Goal: Task Accomplishment & Management: Manage account settings

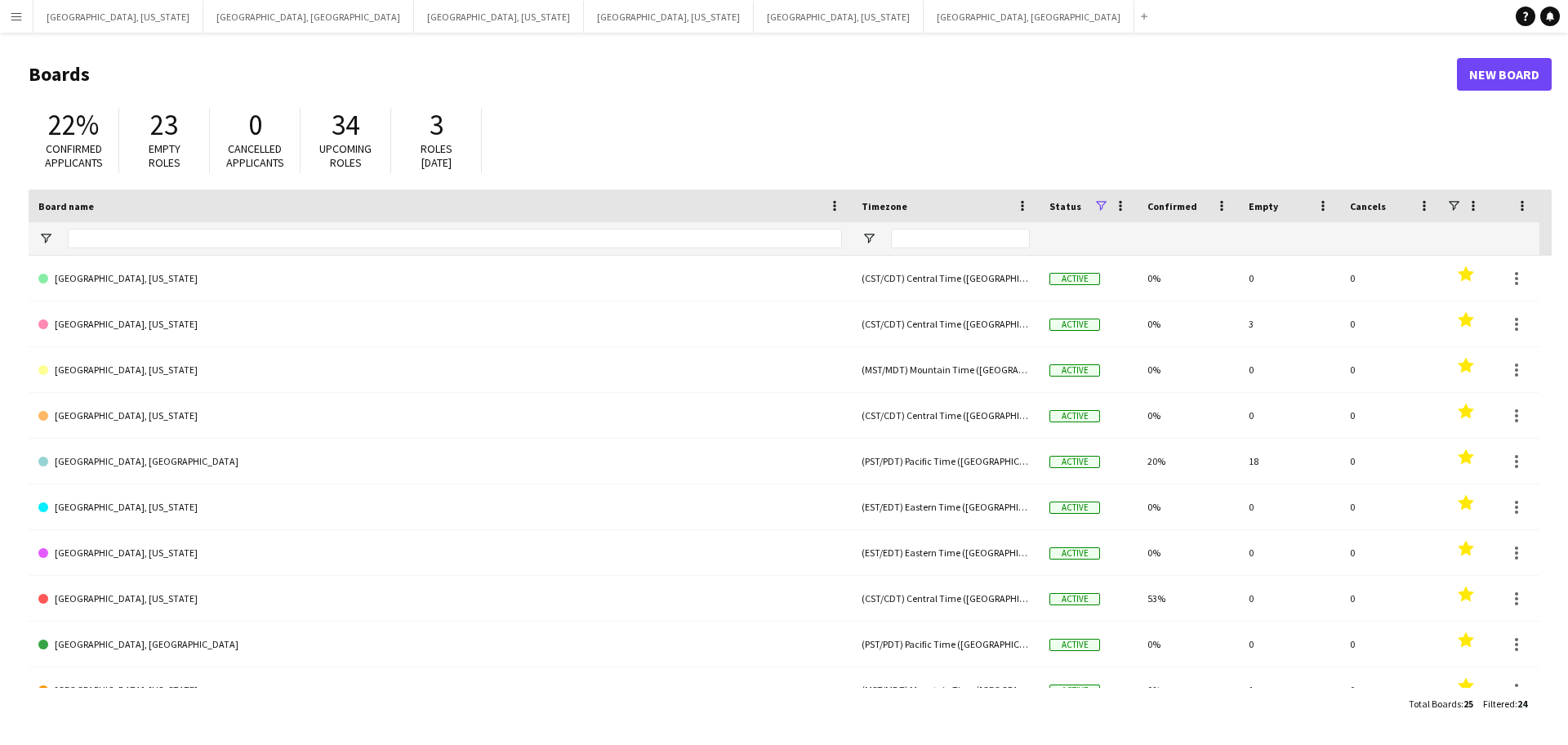
click at [0, 27] on button "Menu" at bounding box center [16, 16] width 32 height 32
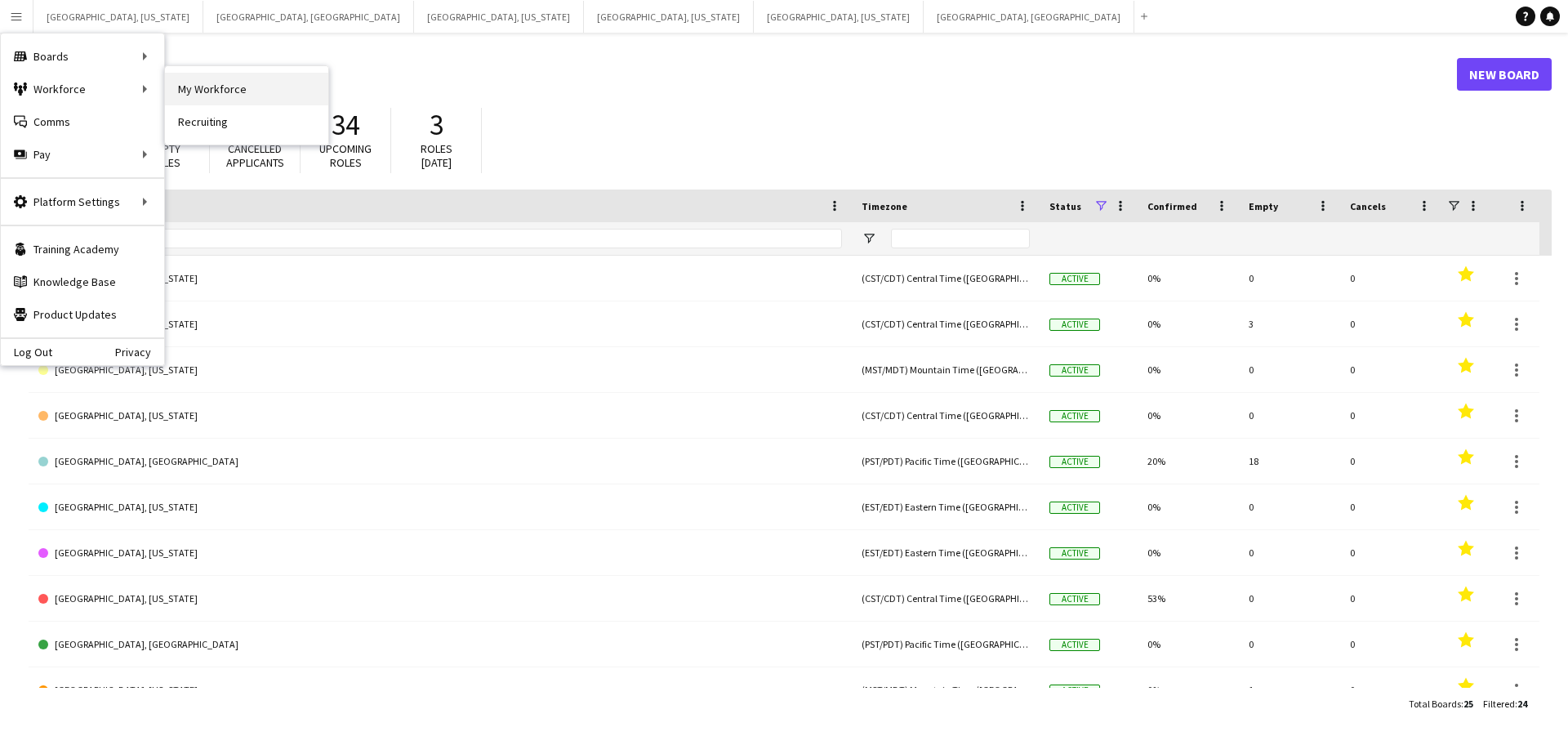
click at [209, 86] on link "My Workforce" at bounding box center [246, 88] width 163 height 32
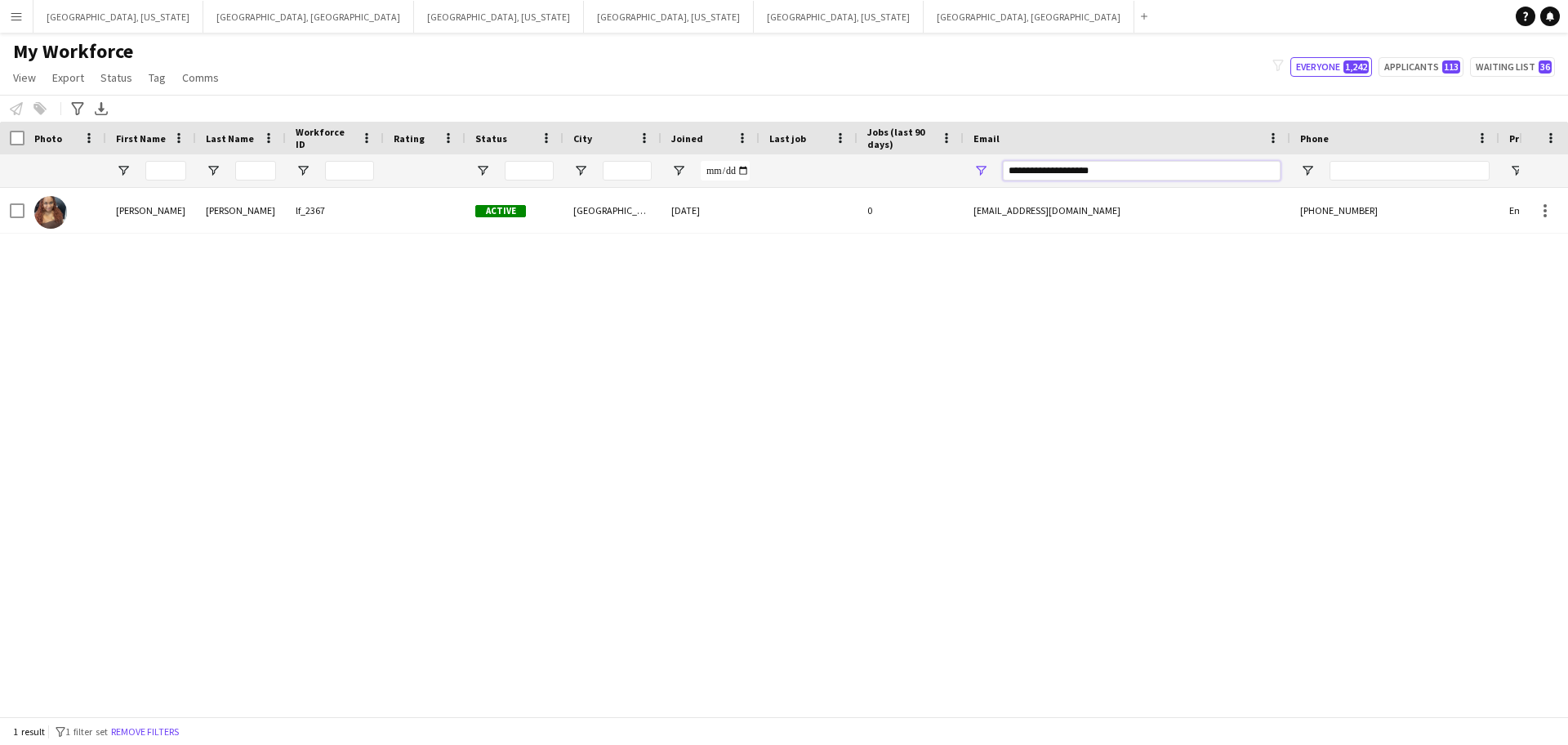
click at [1086, 161] on input "**********" at bounding box center [1142, 171] width 278 height 20
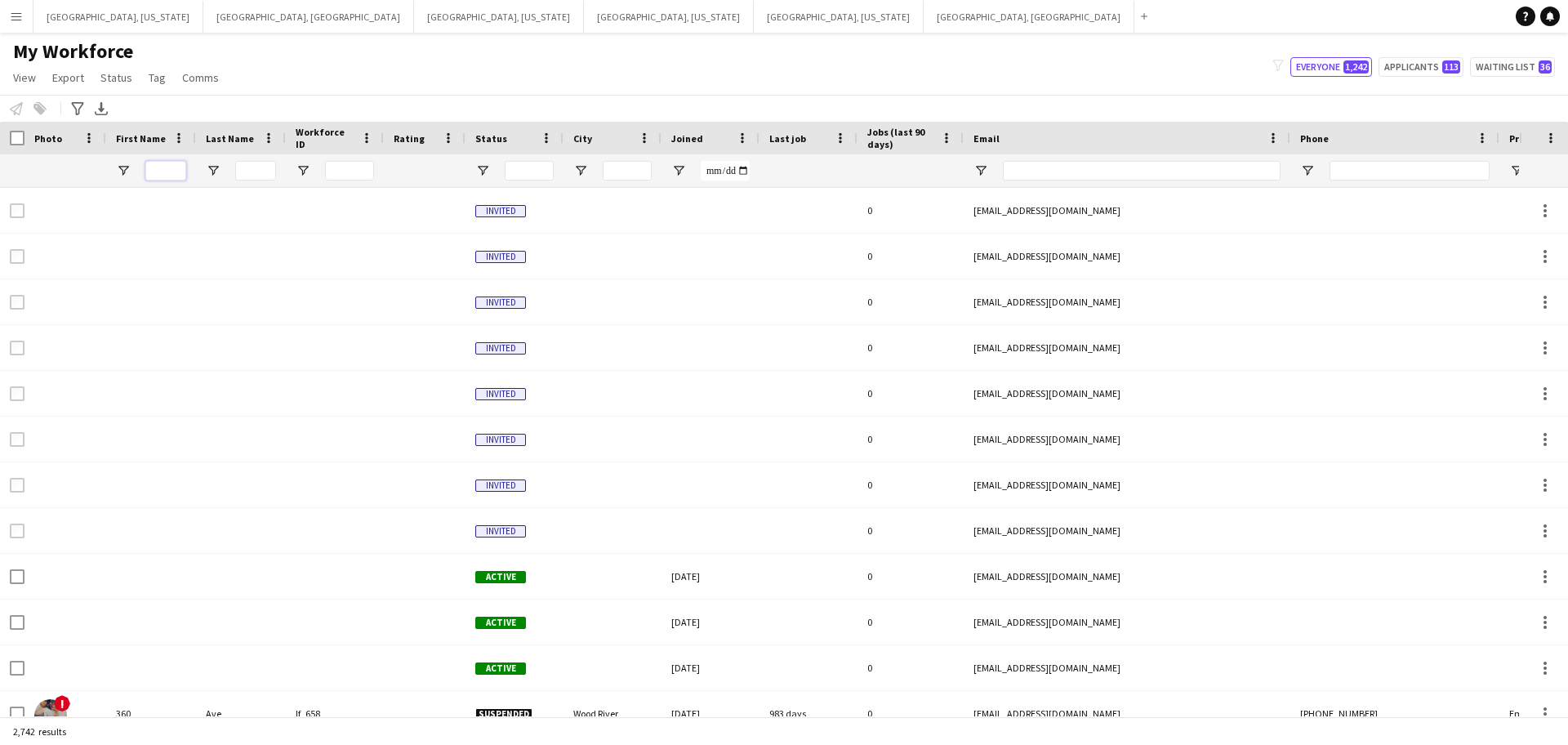
click at [172, 168] on input "First Name Filter Input" at bounding box center [166, 171] width 41 height 20
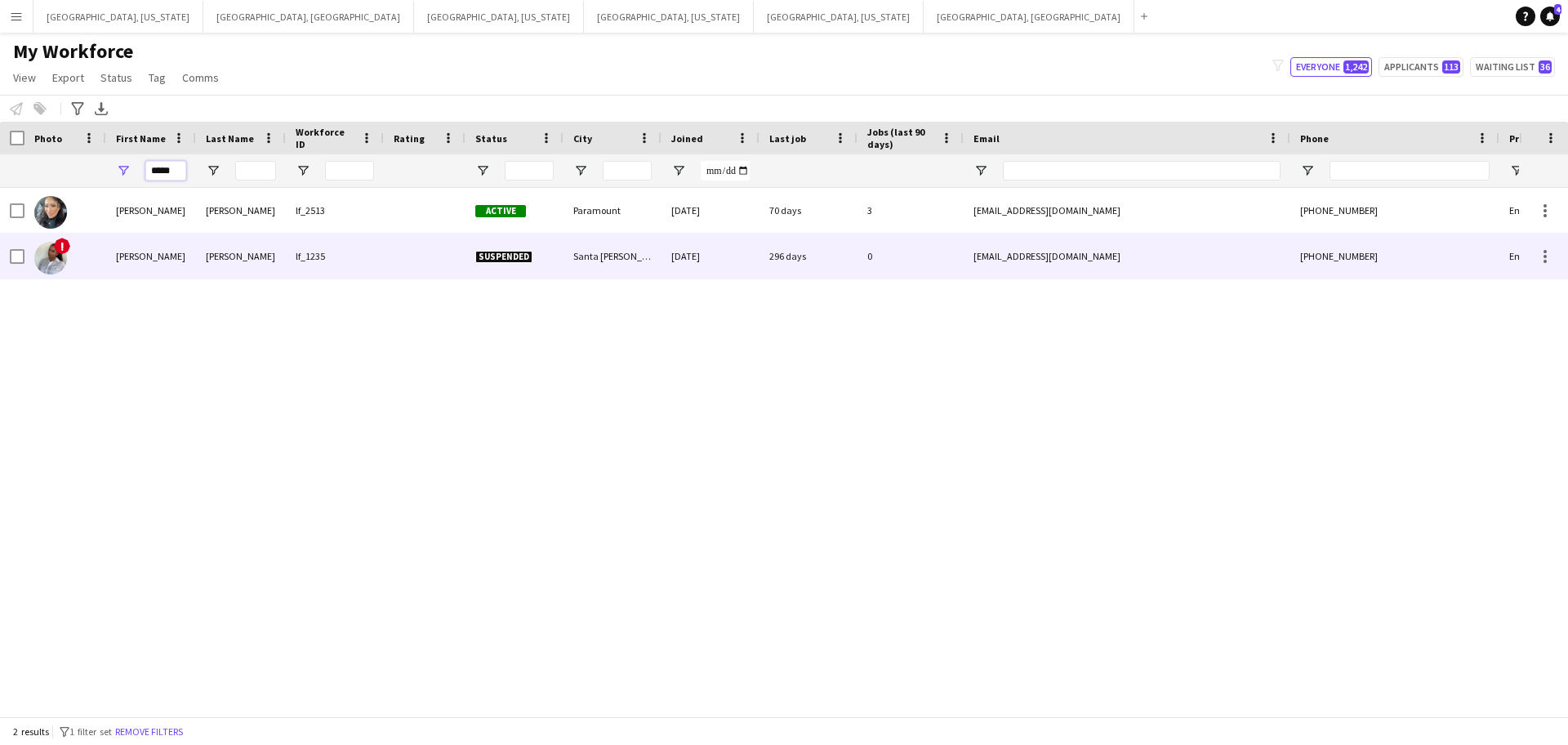
type input "*****"
click at [201, 261] on div "[PERSON_NAME]" at bounding box center [242, 256] width 90 height 45
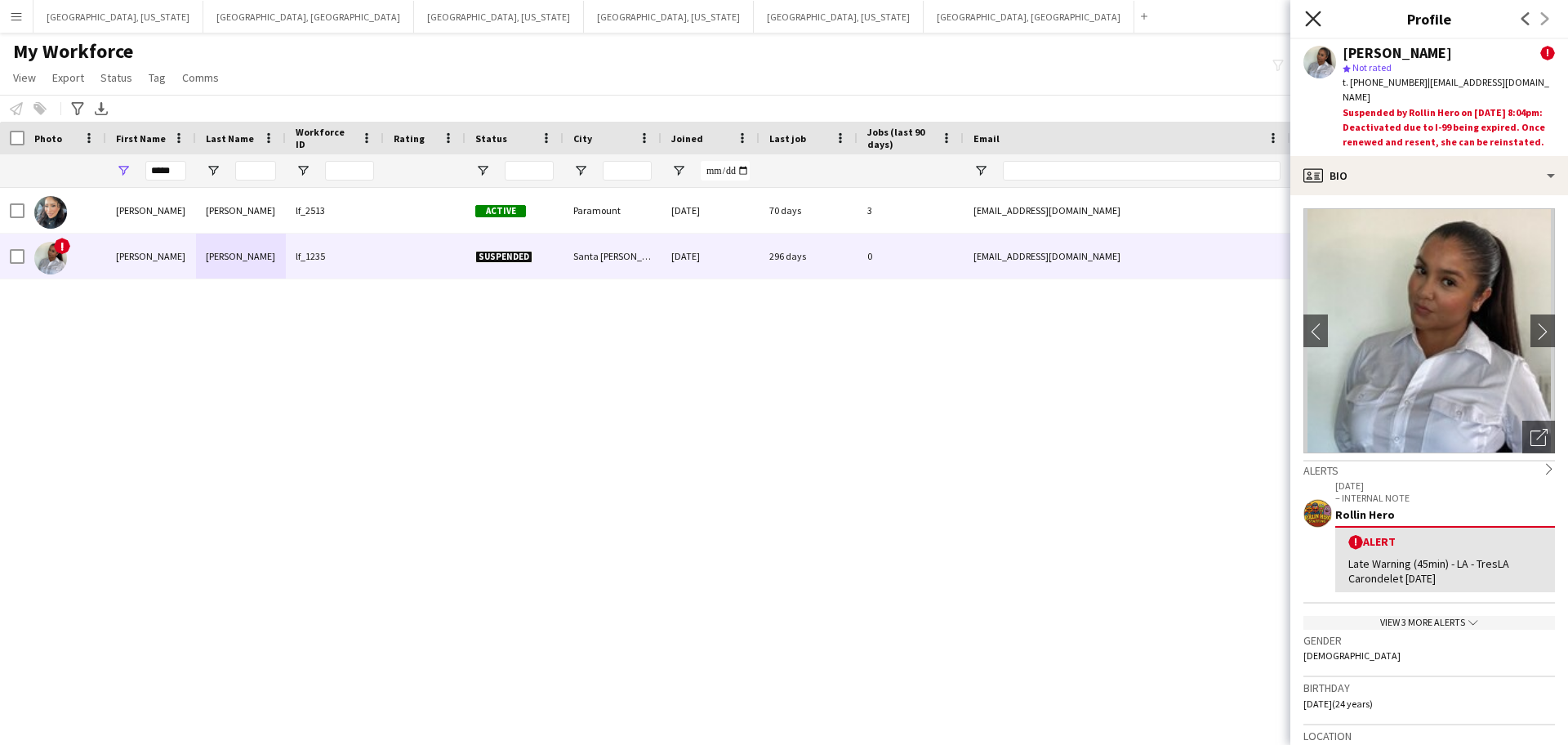
click at [1312, 23] on icon "Close pop-in" at bounding box center [1313, 19] width 16 height 16
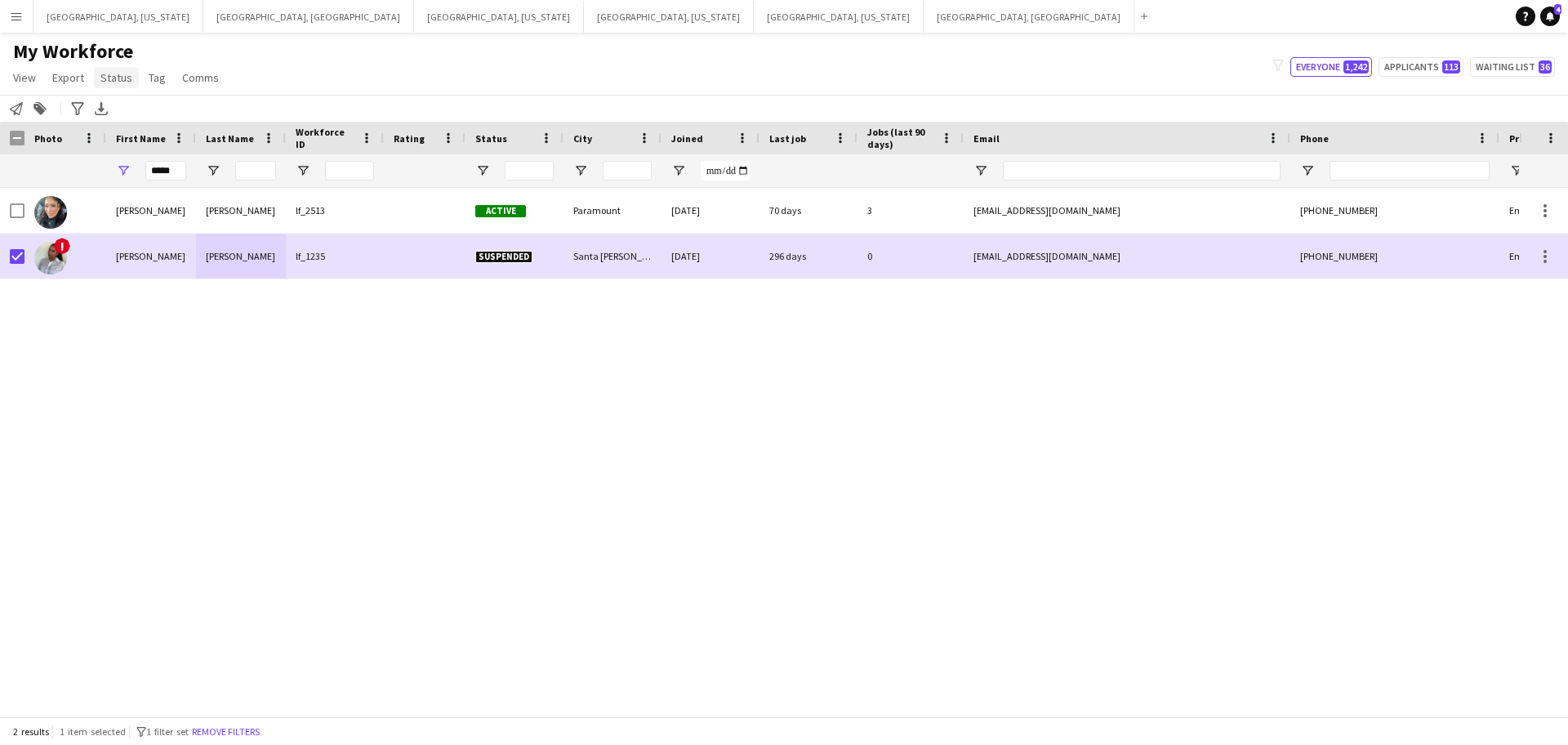
click at [118, 71] on span "Status" at bounding box center [116, 78] width 31 height 15
click at [147, 111] on link "Edit" at bounding box center [151, 112] width 114 height 34
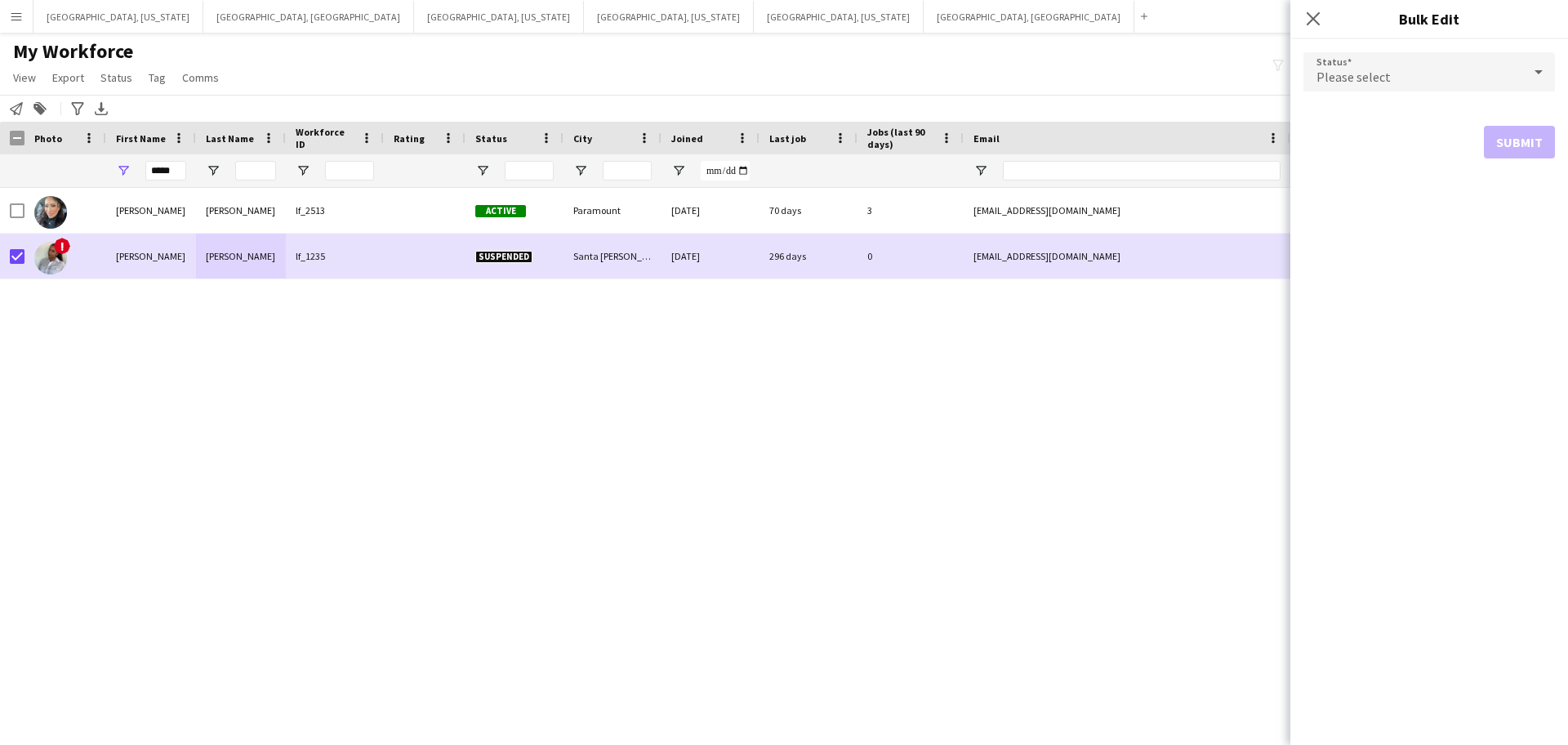
click at [1492, 80] on div "Please select" at bounding box center [1413, 72] width 219 height 39
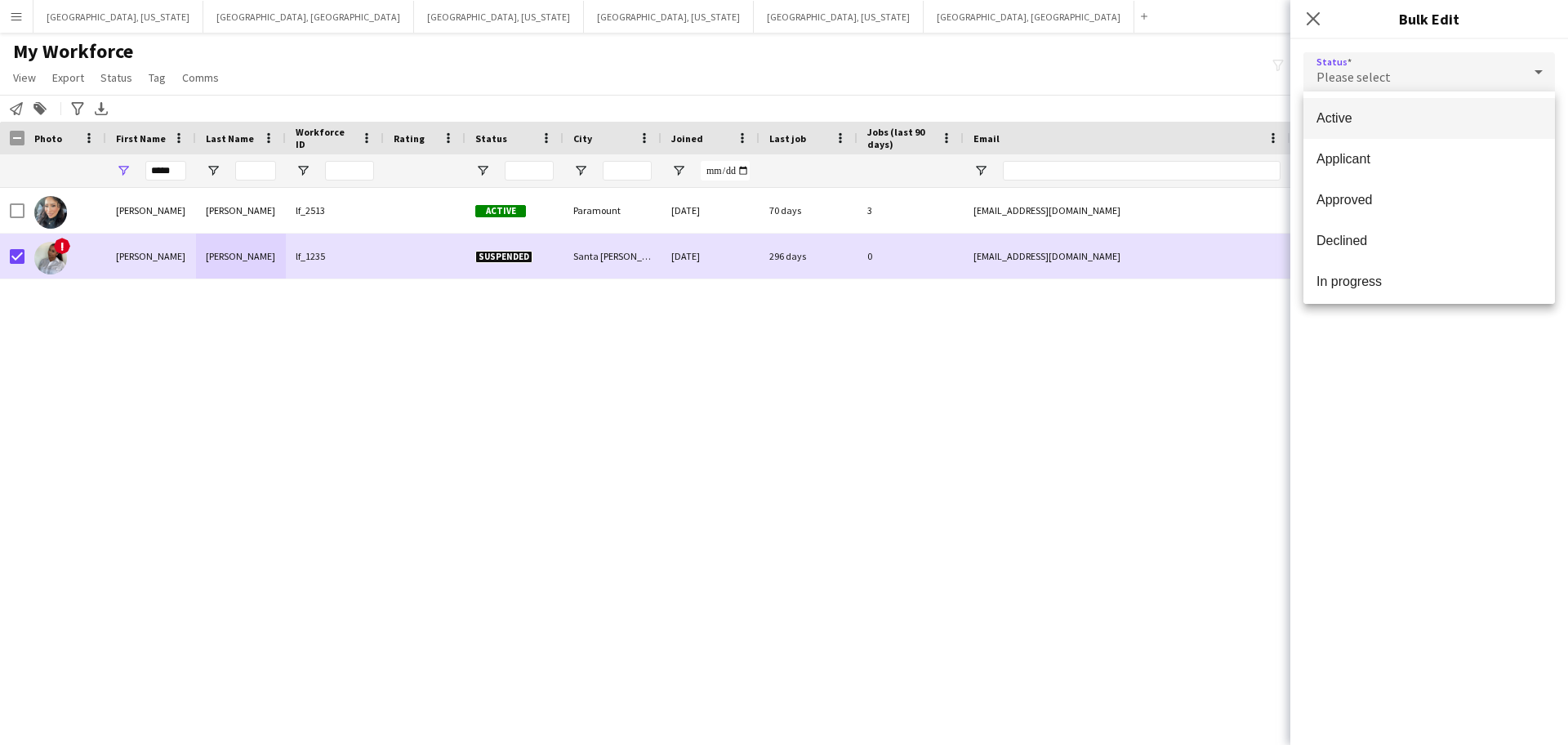
click at [1429, 124] on span "Active" at bounding box center [1430, 118] width 226 height 16
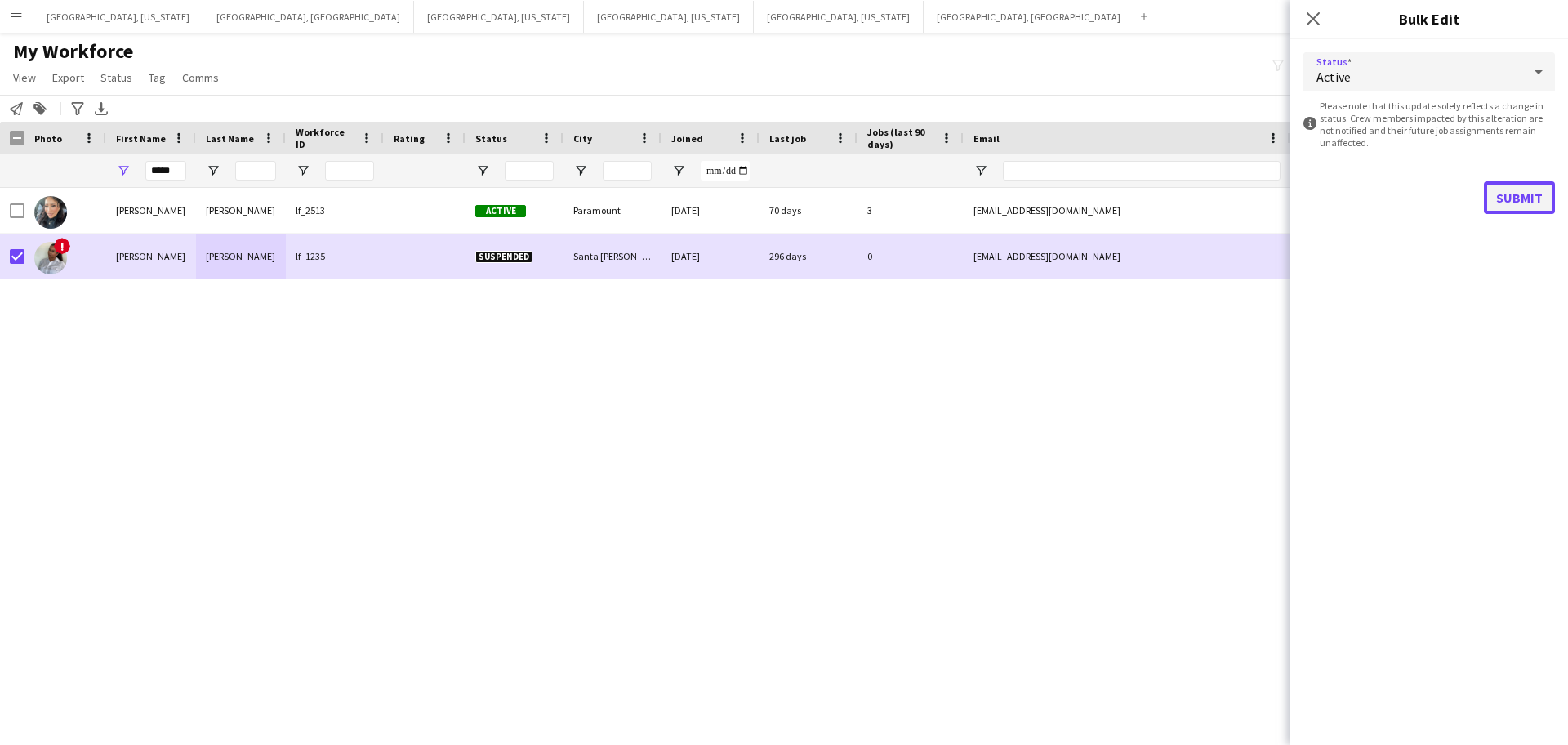
click at [1518, 196] on button "Submit" at bounding box center [1519, 197] width 71 height 32
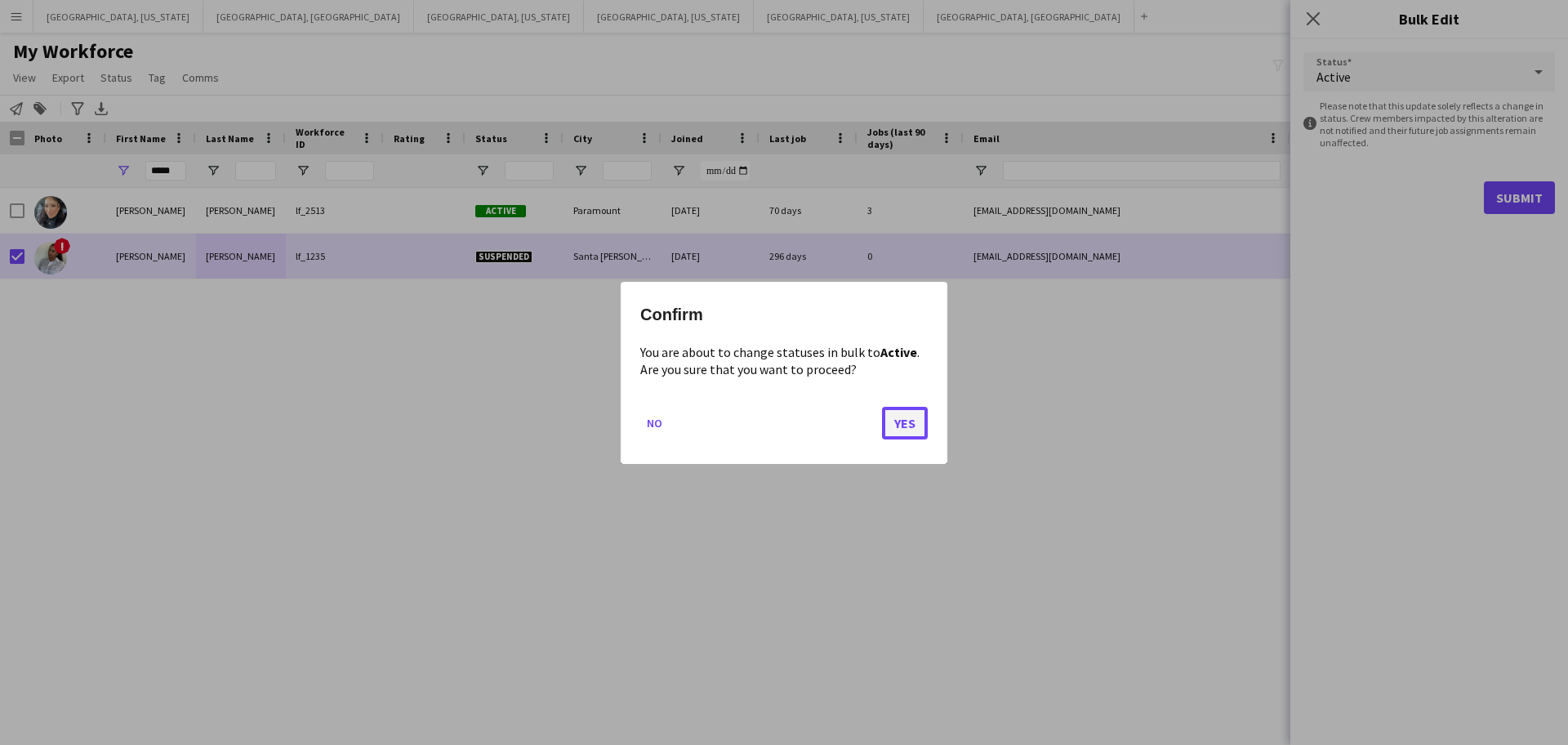
click at [926, 435] on button "Yes" at bounding box center [904, 421] width 46 height 32
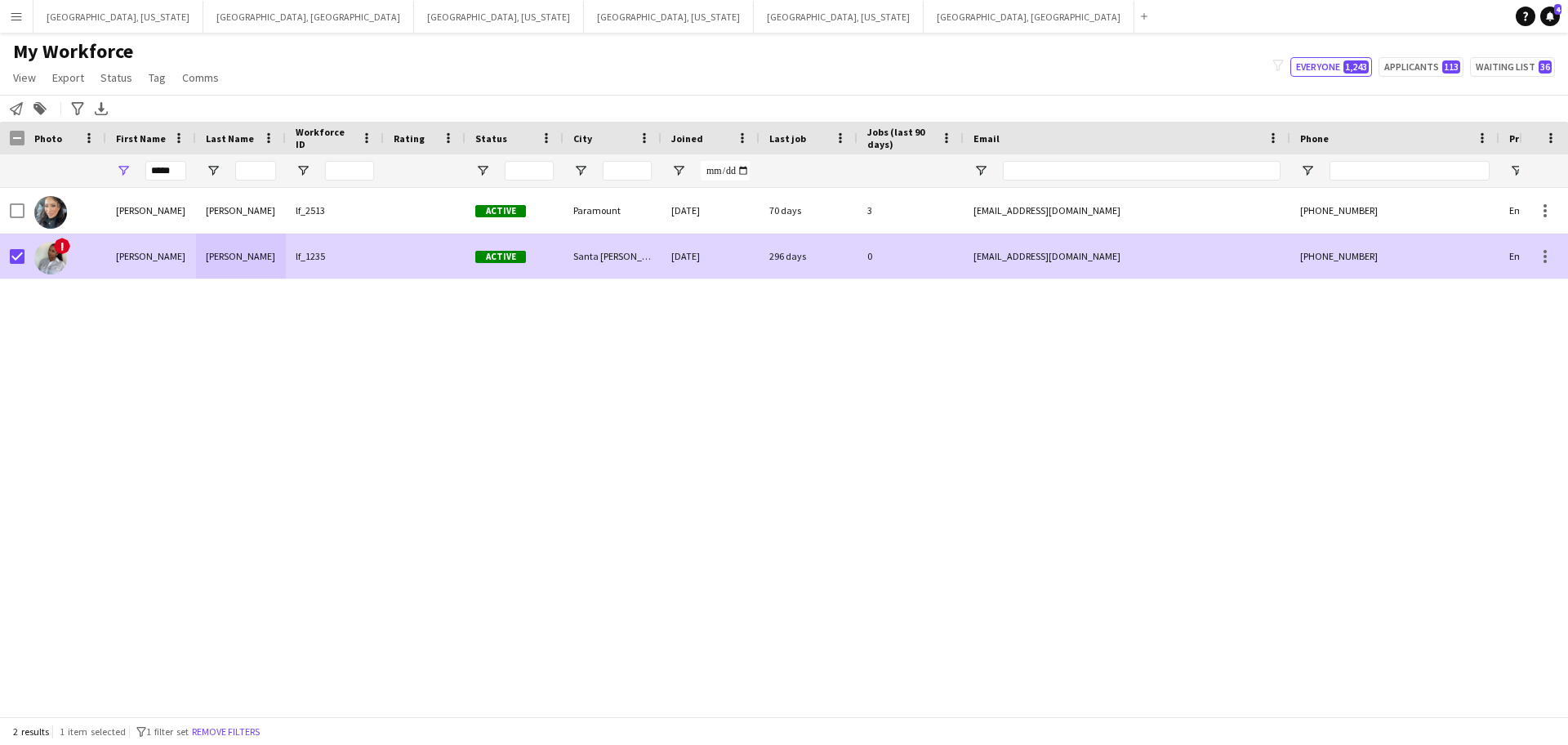
click at [559, 269] on div "Active" at bounding box center [514, 256] width 98 height 45
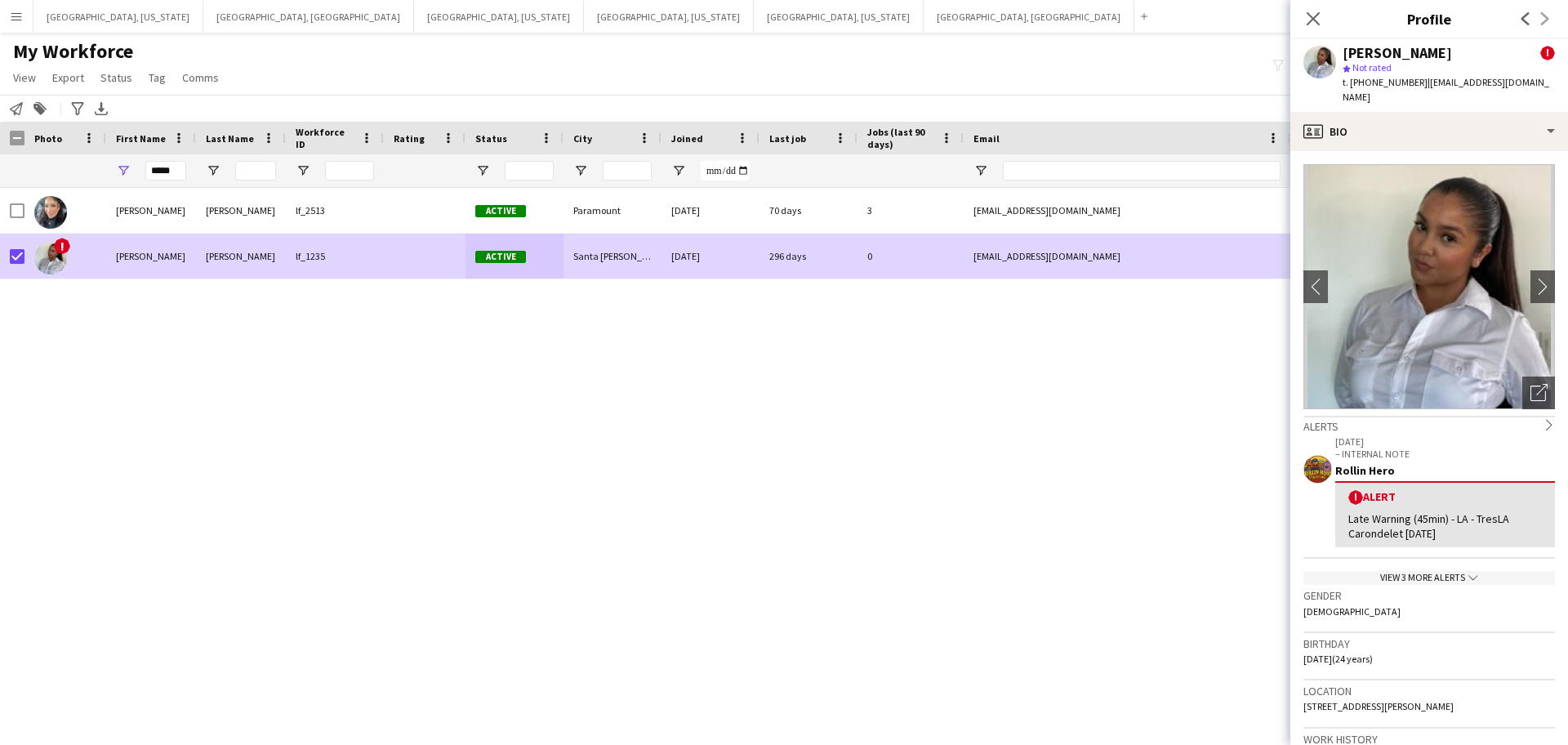
drag, startPoint x: 1363, startPoint y: 82, endPoint x: 1397, endPoint y: 80, distance: 34.1
click at [1397, 80] on span "t. [PHONE_NUMBER]" at bounding box center [1385, 81] width 85 height 12
drag, startPoint x: 1411, startPoint y: 82, endPoint x: 1362, endPoint y: 87, distance: 49.3
click at [1362, 87] on div "t. [PHONE_NUMBER] | [EMAIL_ADDRESS][DOMAIN_NAME]" at bounding box center [1449, 90] width 212 height 29
copy span "7144839739"
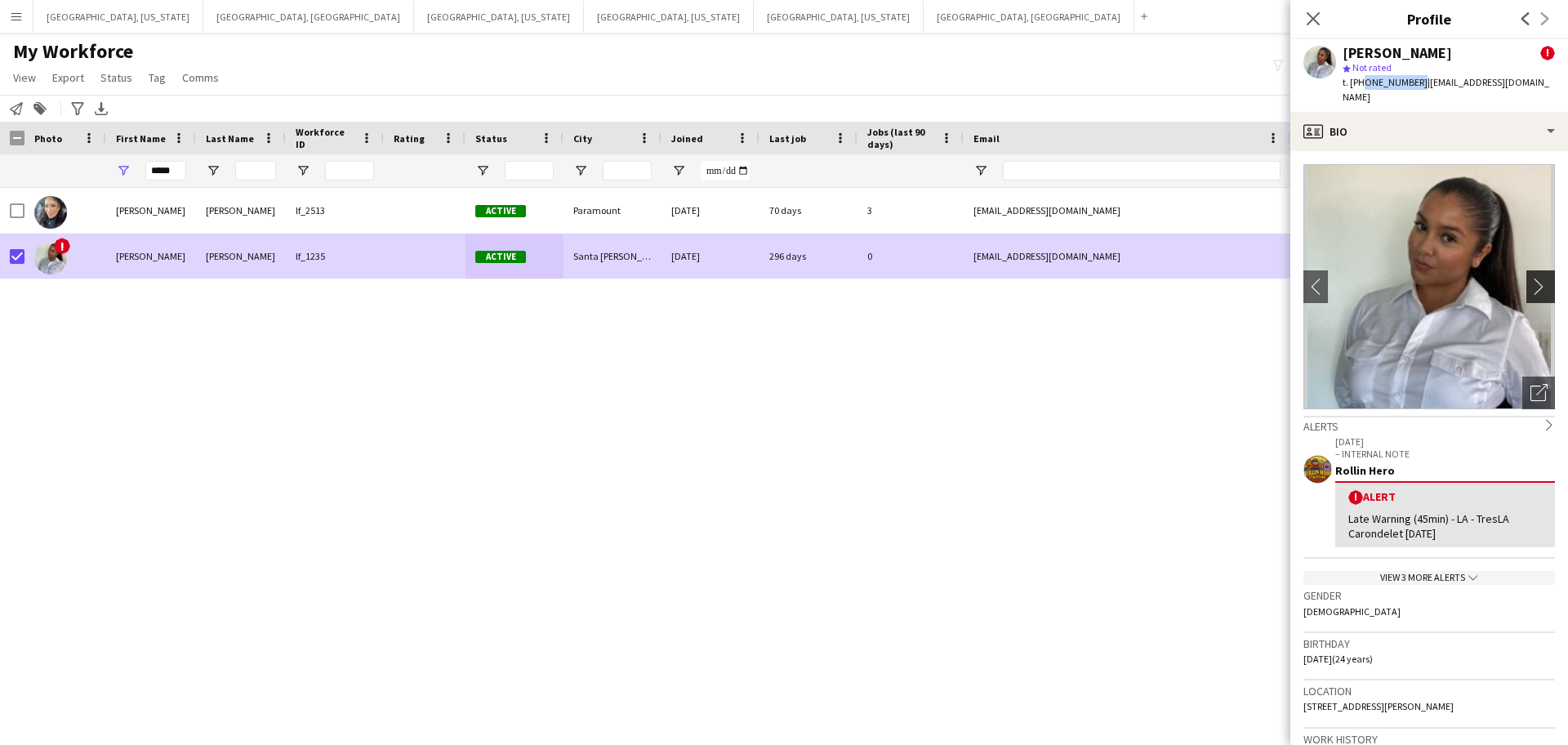
click at [1537, 278] on app-icon "chevron-right" at bounding box center [1543, 286] width 26 height 17
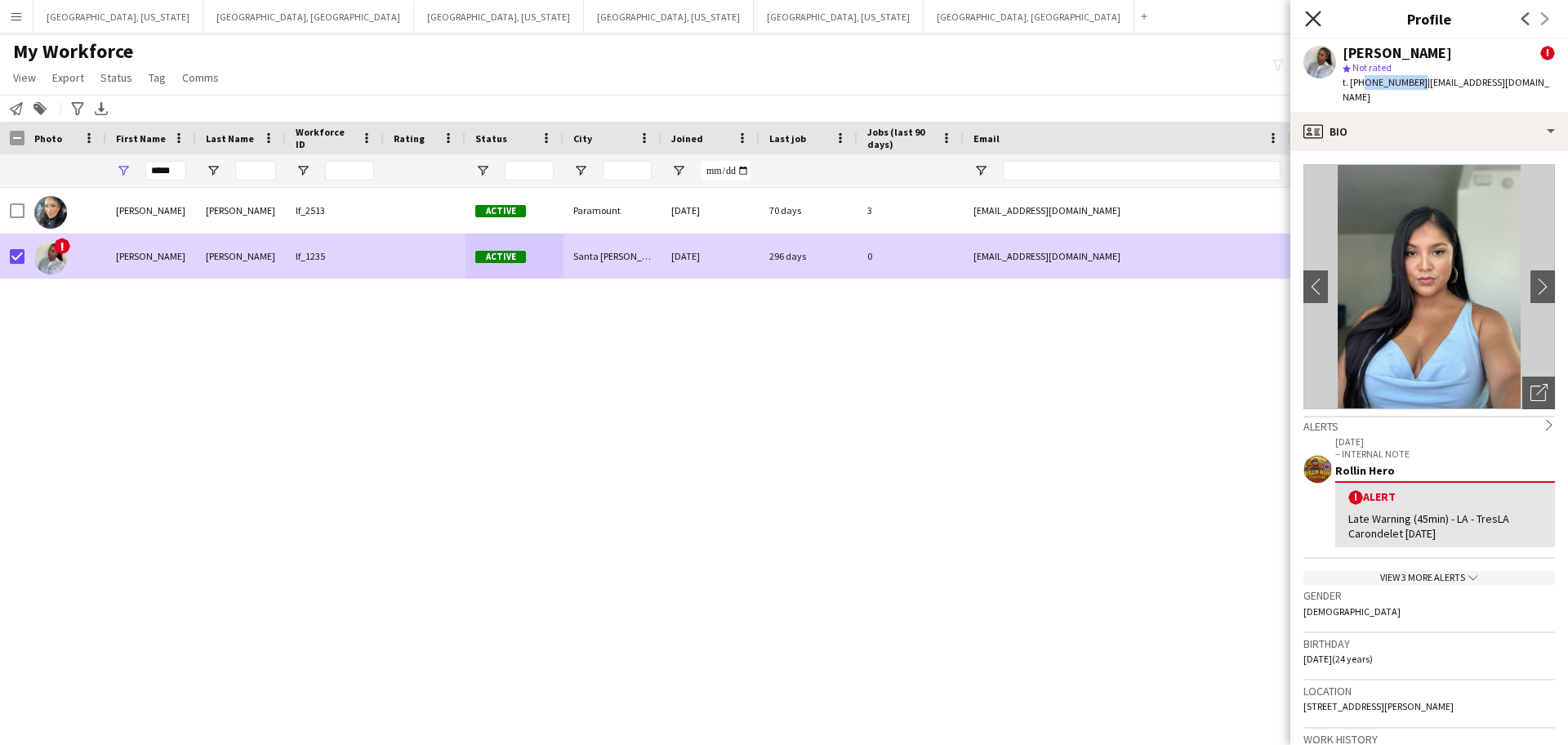
click at [1318, 18] on icon "Close pop-in" at bounding box center [1313, 19] width 16 height 16
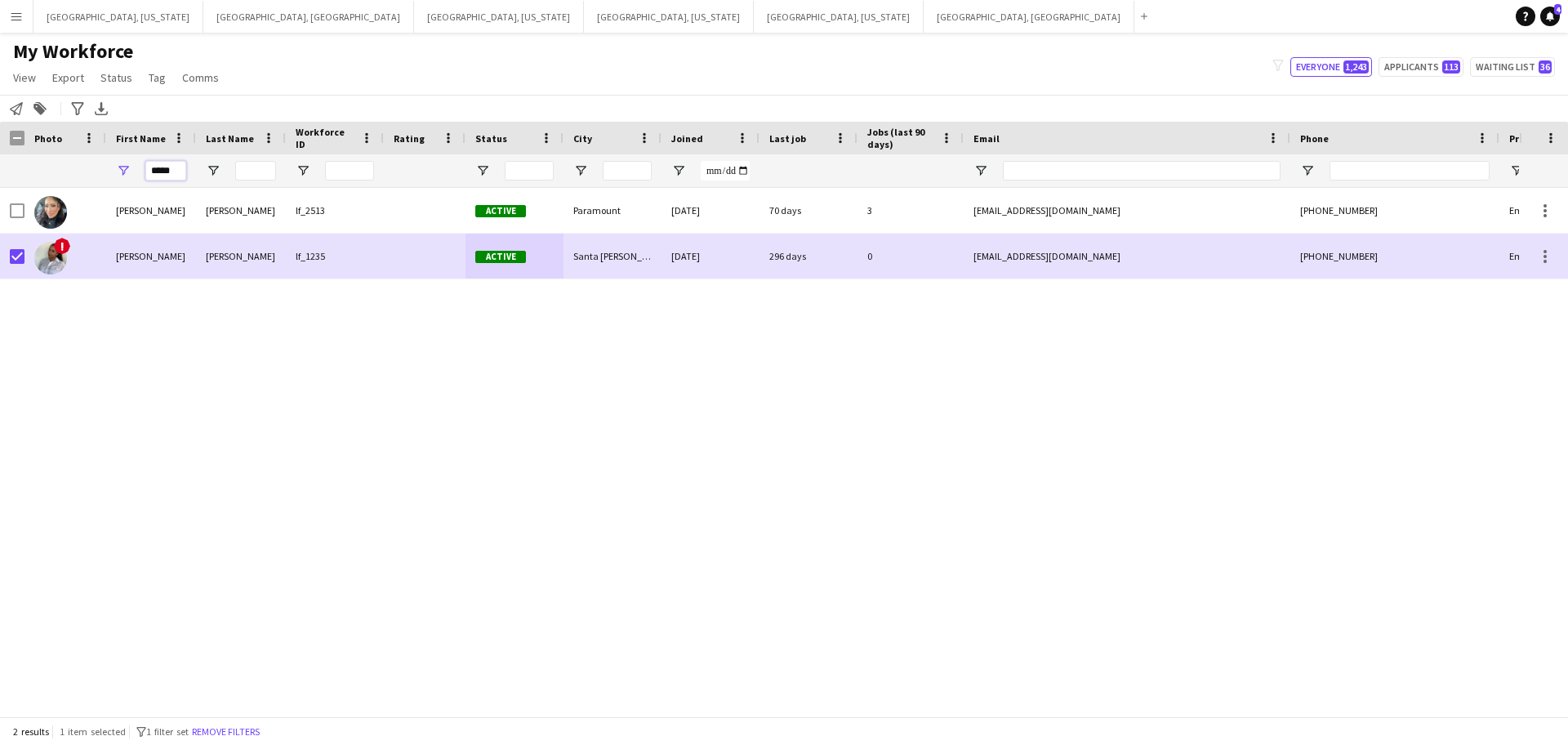
click at [157, 175] on input "*****" at bounding box center [166, 171] width 41 height 20
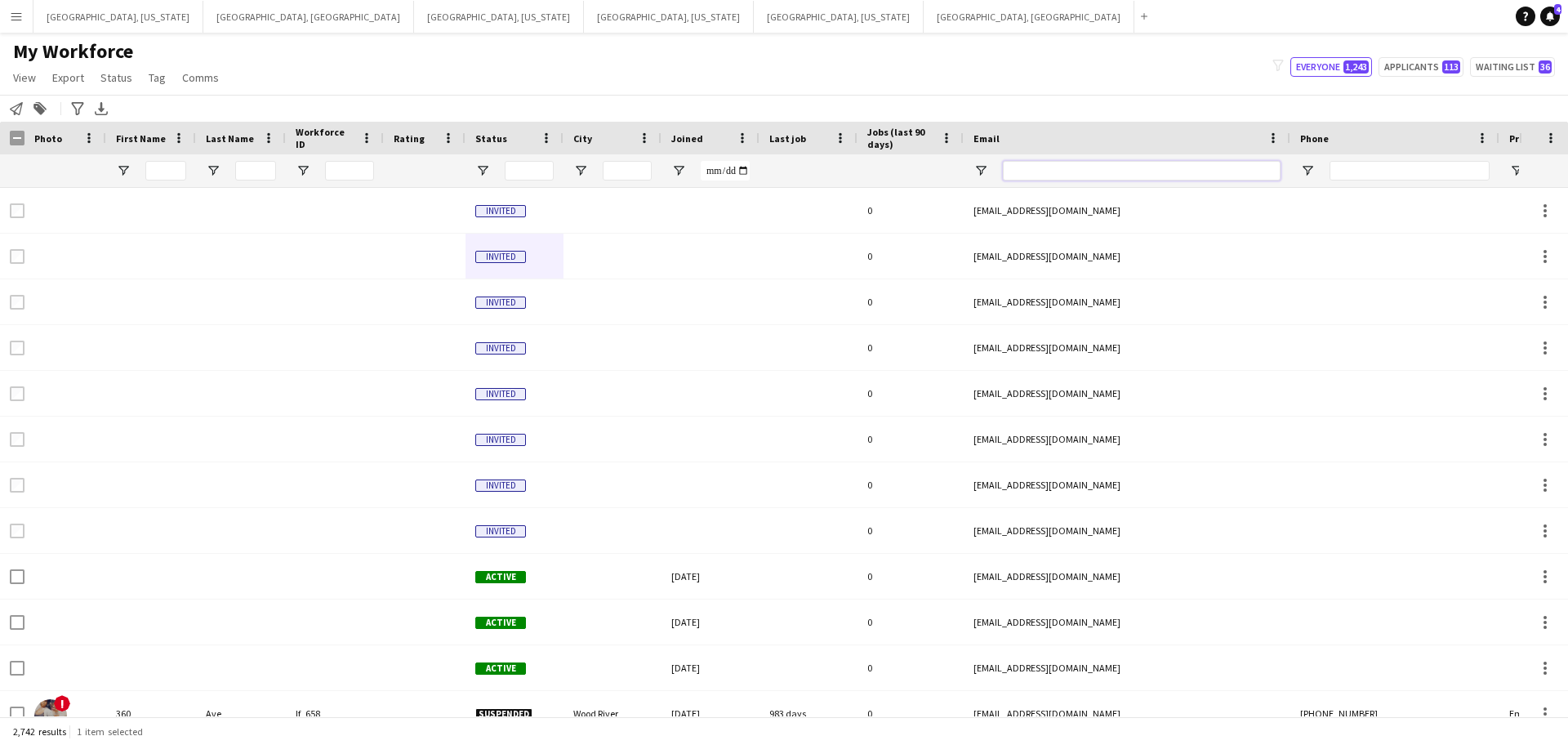
click at [1097, 173] on input "Email Filter Input" at bounding box center [1142, 171] width 278 height 20
paste input "**********"
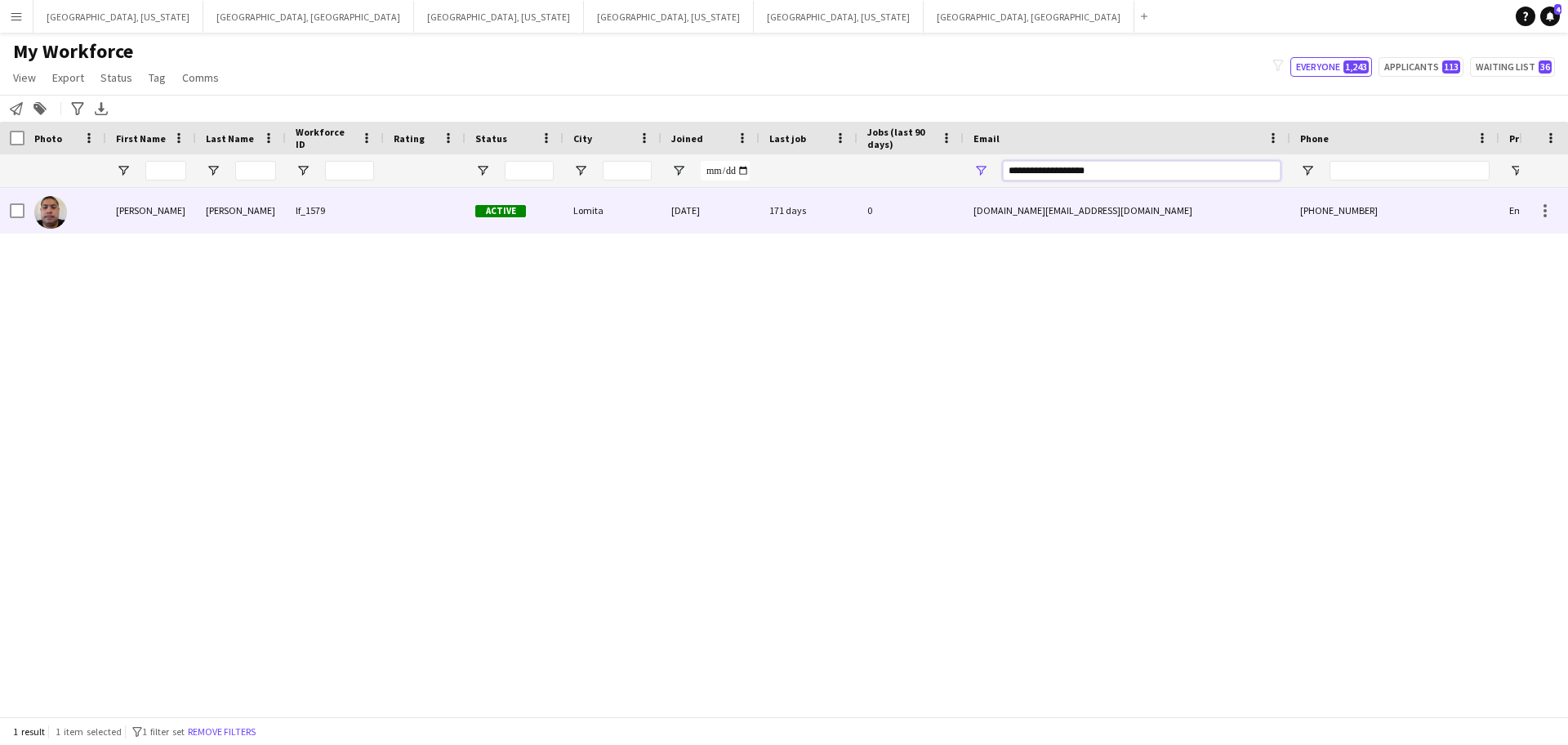
type input "**********"
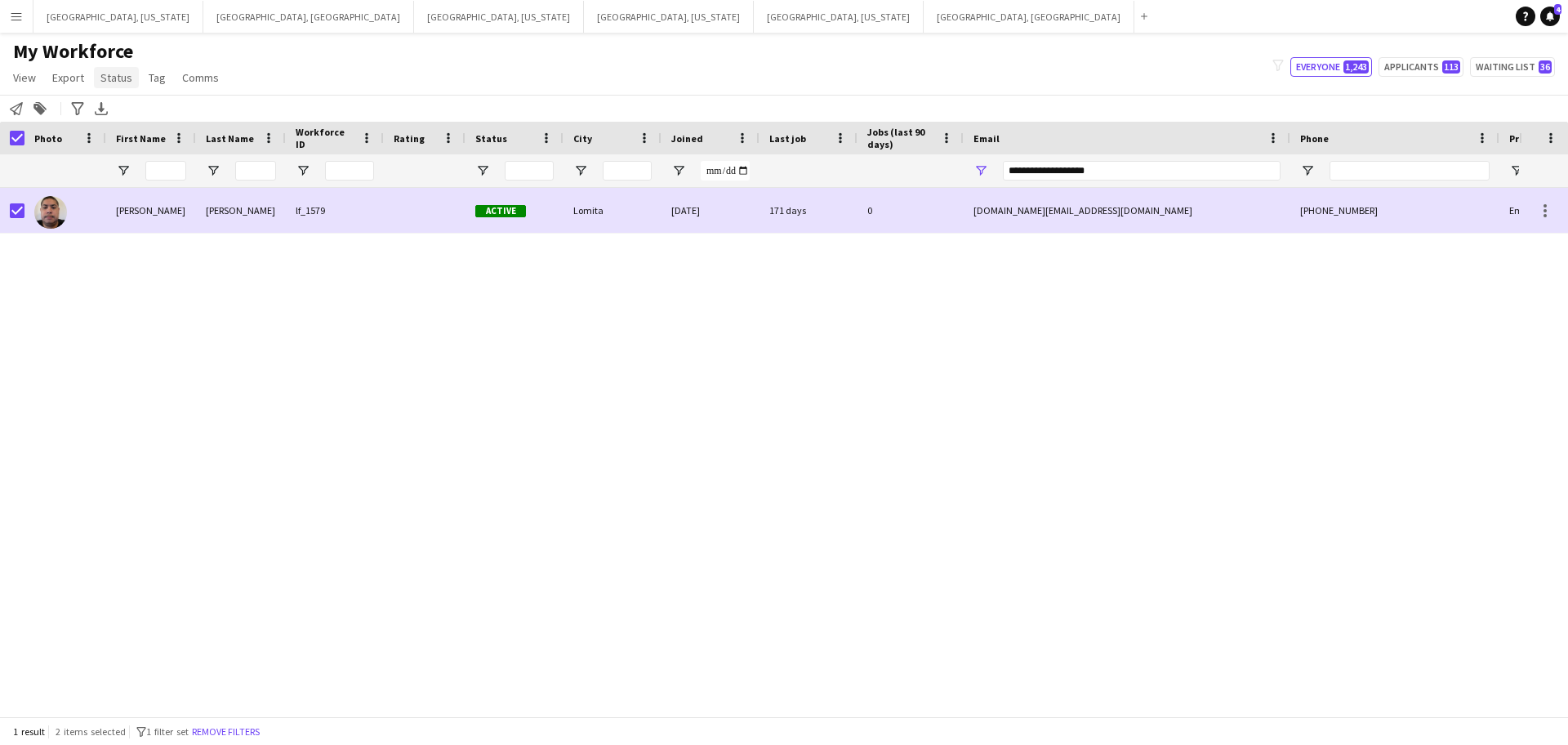
click at [109, 81] on span "Status" at bounding box center [116, 78] width 31 height 15
click at [130, 122] on link "Edit" at bounding box center [151, 112] width 114 height 34
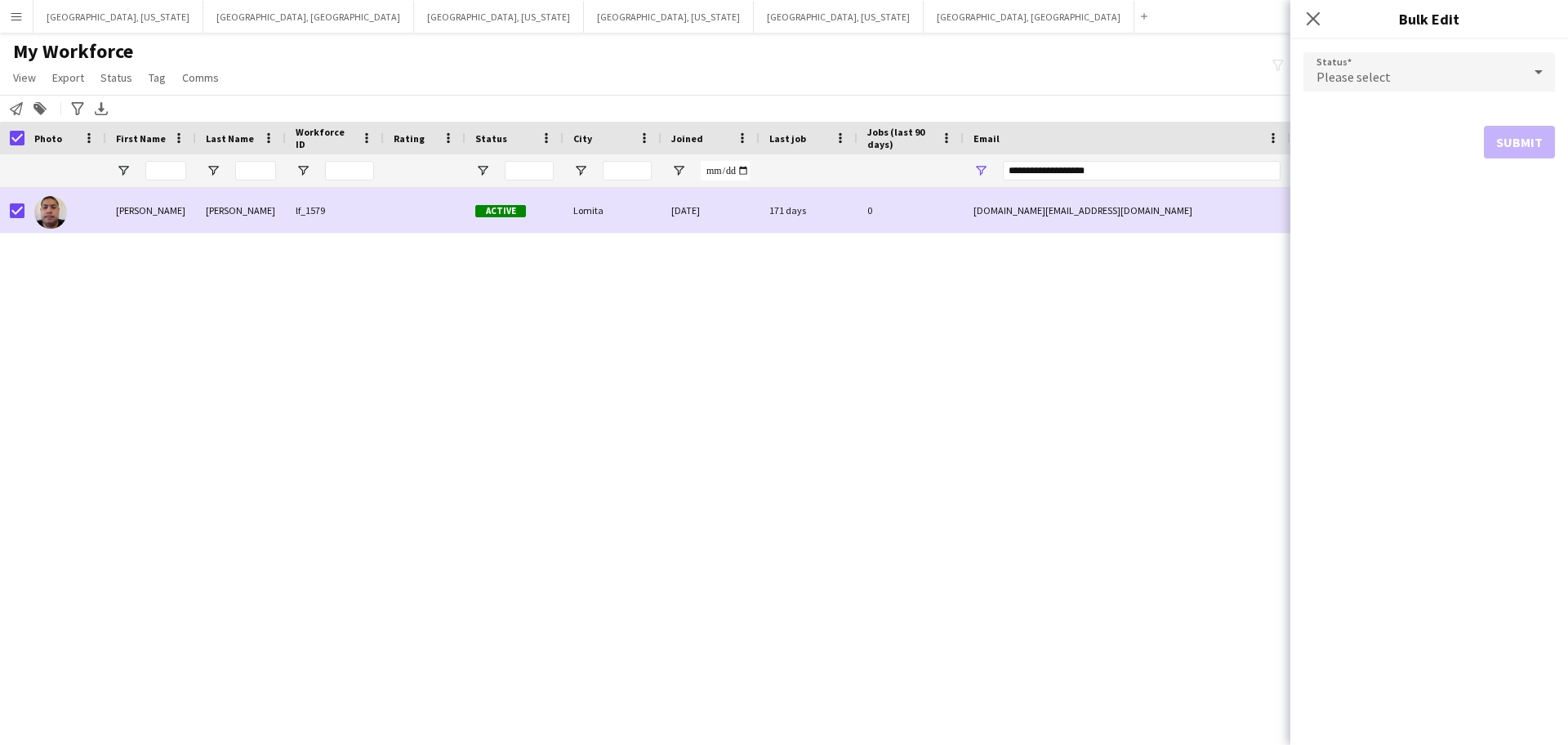
click at [1454, 68] on div "Please select" at bounding box center [1413, 72] width 219 height 39
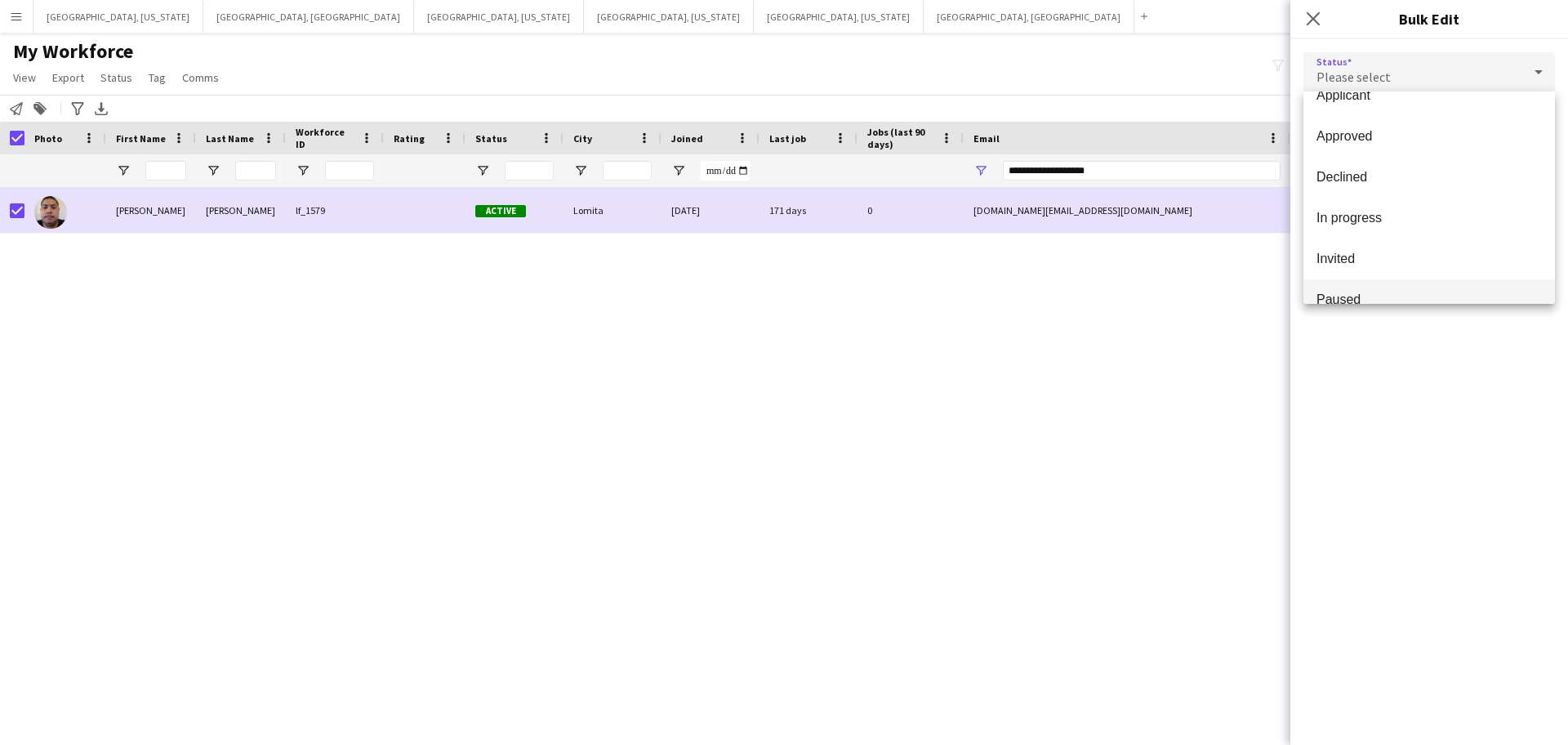
scroll to position [168, 0]
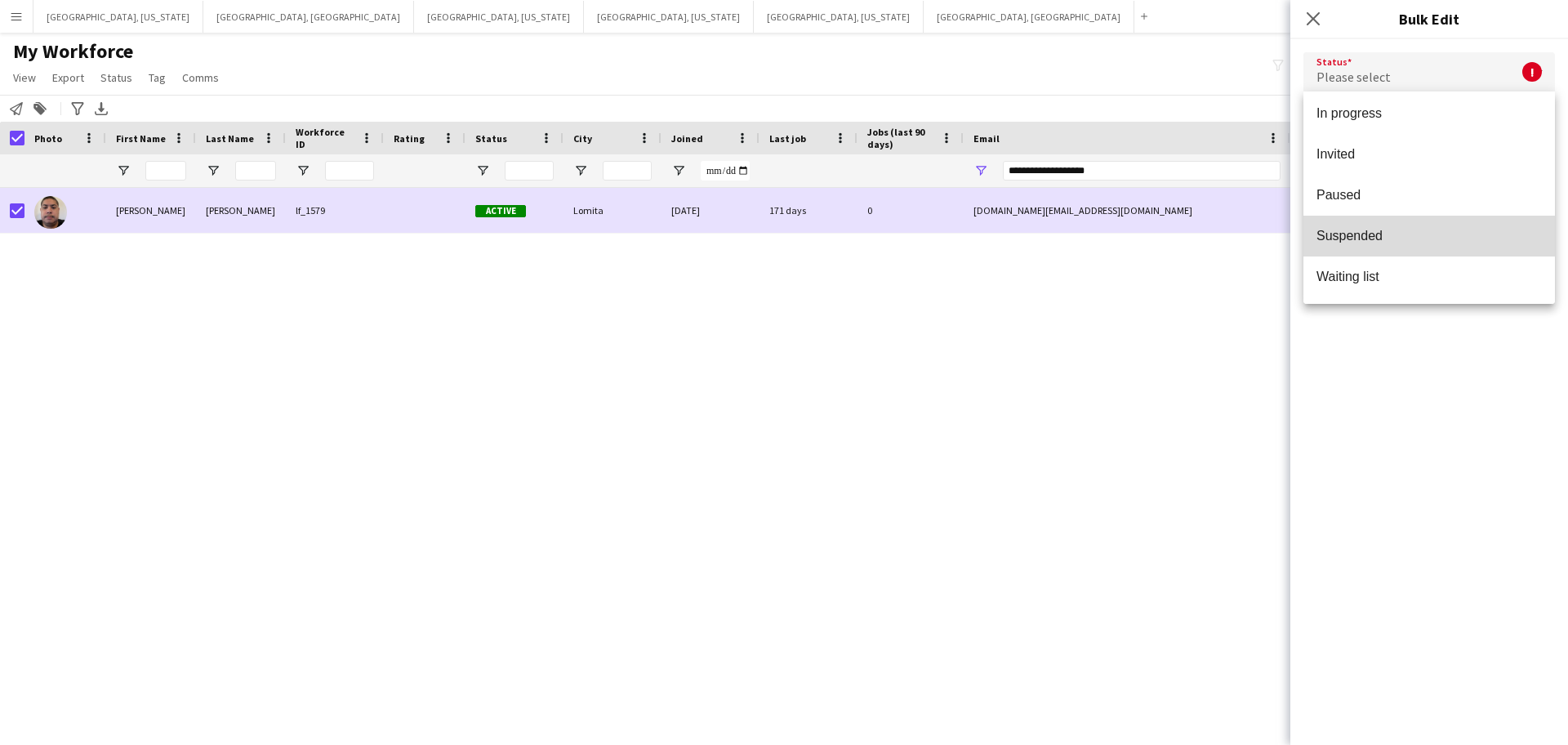
click at [1374, 232] on span "Suspended" at bounding box center [1430, 236] width 226 height 16
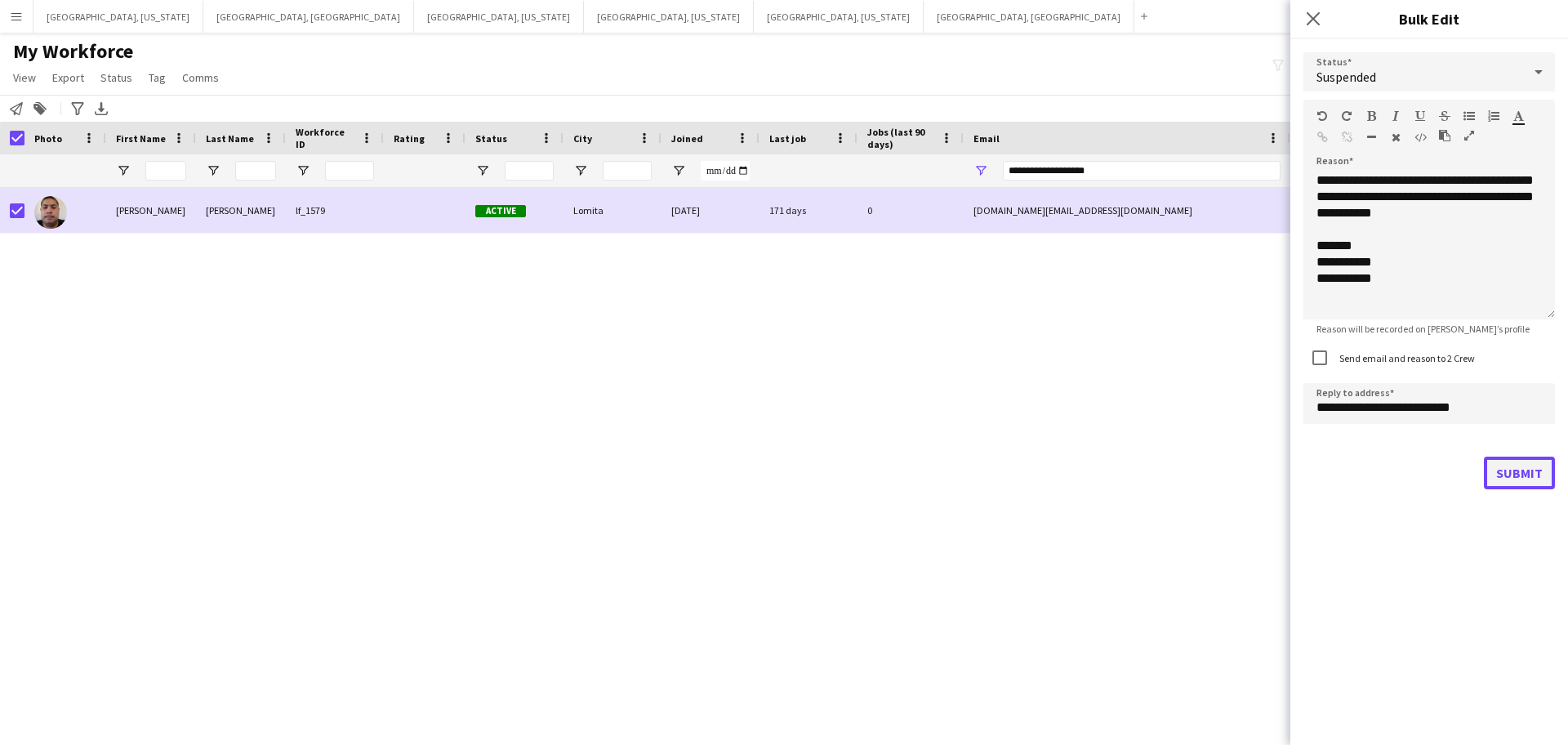
click at [1513, 475] on button "Submit" at bounding box center [1519, 472] width 71 height 32
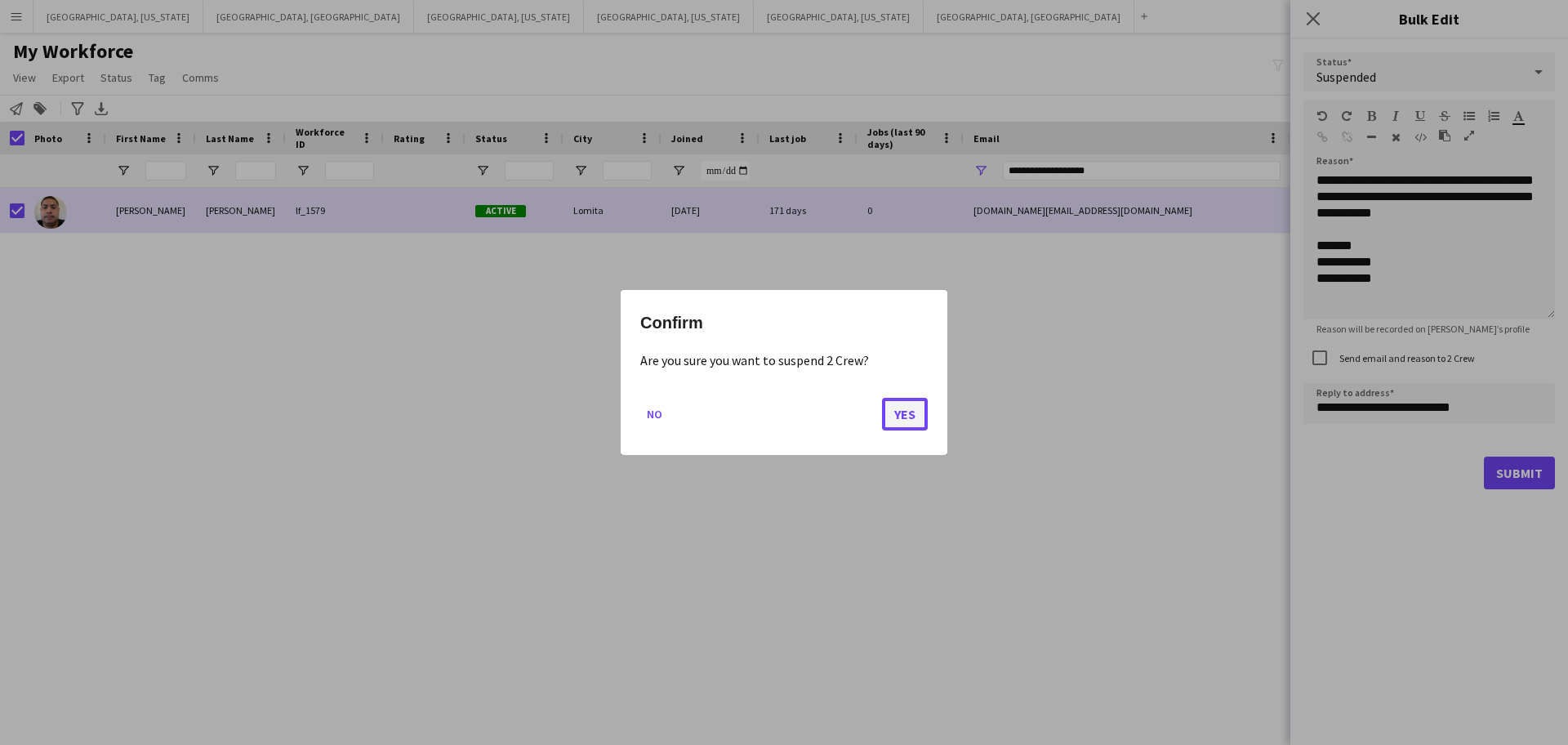
click at [892, 416] on button "Yes" at bounding box center [904, 413] width 46 height 32
